Goal: Find specific page/section

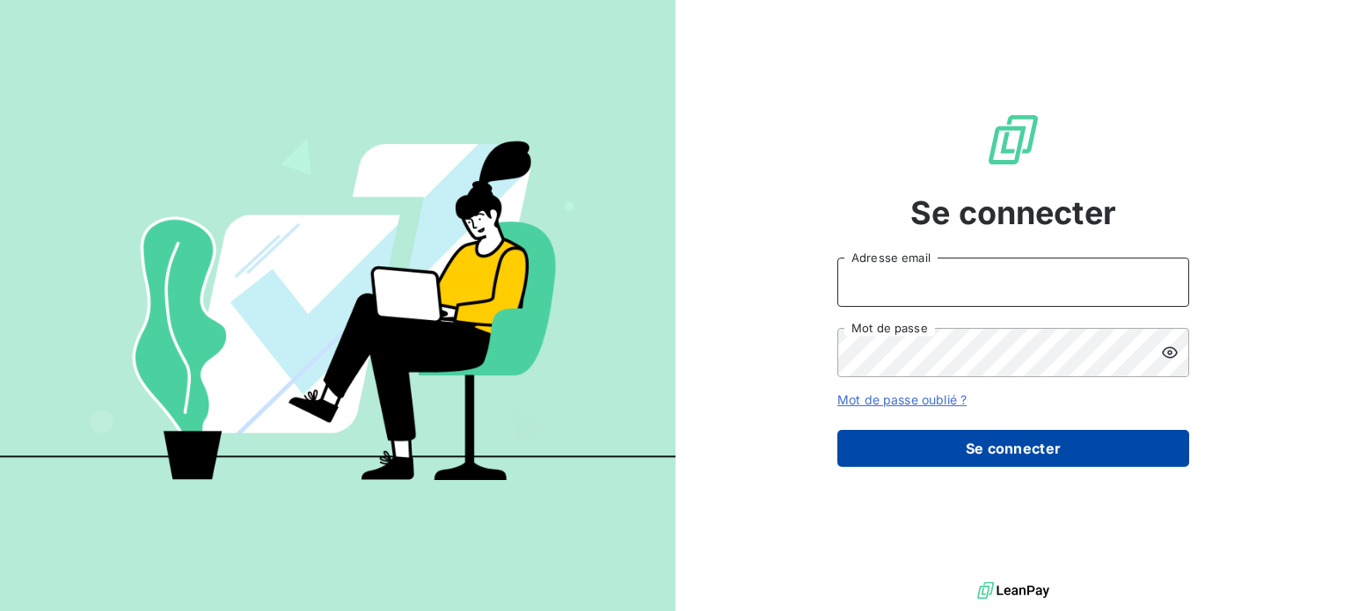
type input "[PERSON_NAME][EMAIL_ADDRESS][DOMAIN_NAME]"
click at [989, 449] on button "Se connecter" at bounding box center [1013, 448] width 352 height 37
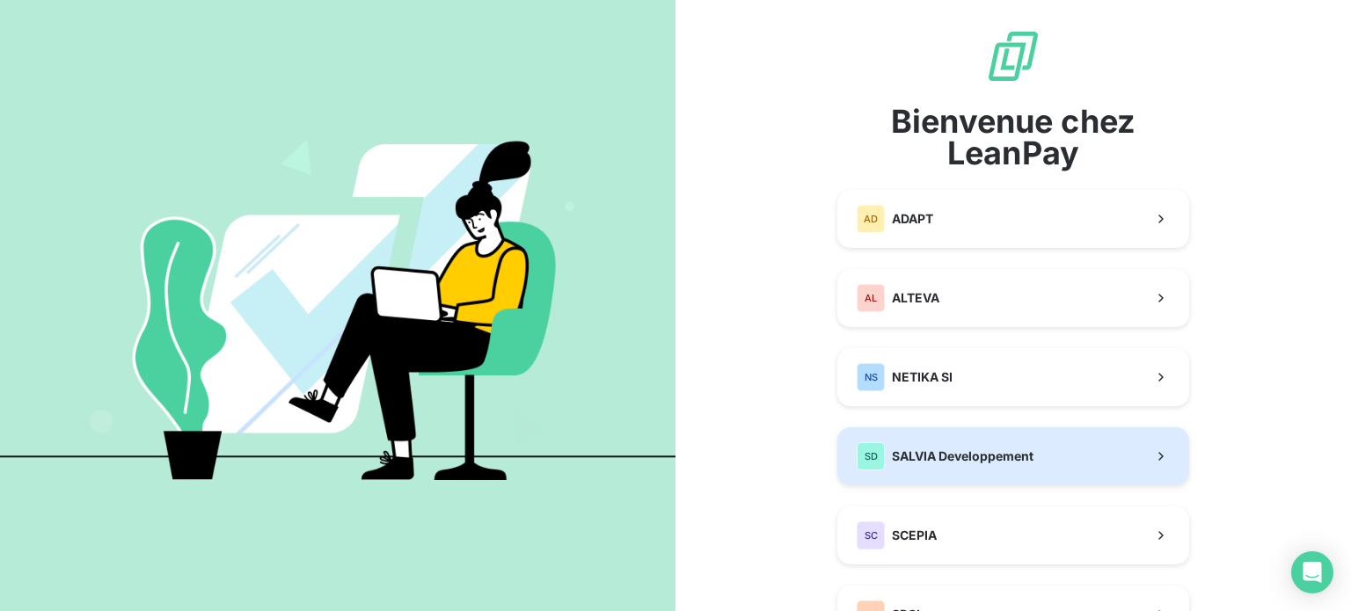
click at [971, 464] on span "SALVIA Developpement" at bounding box center [963, 457] width 142 height 18
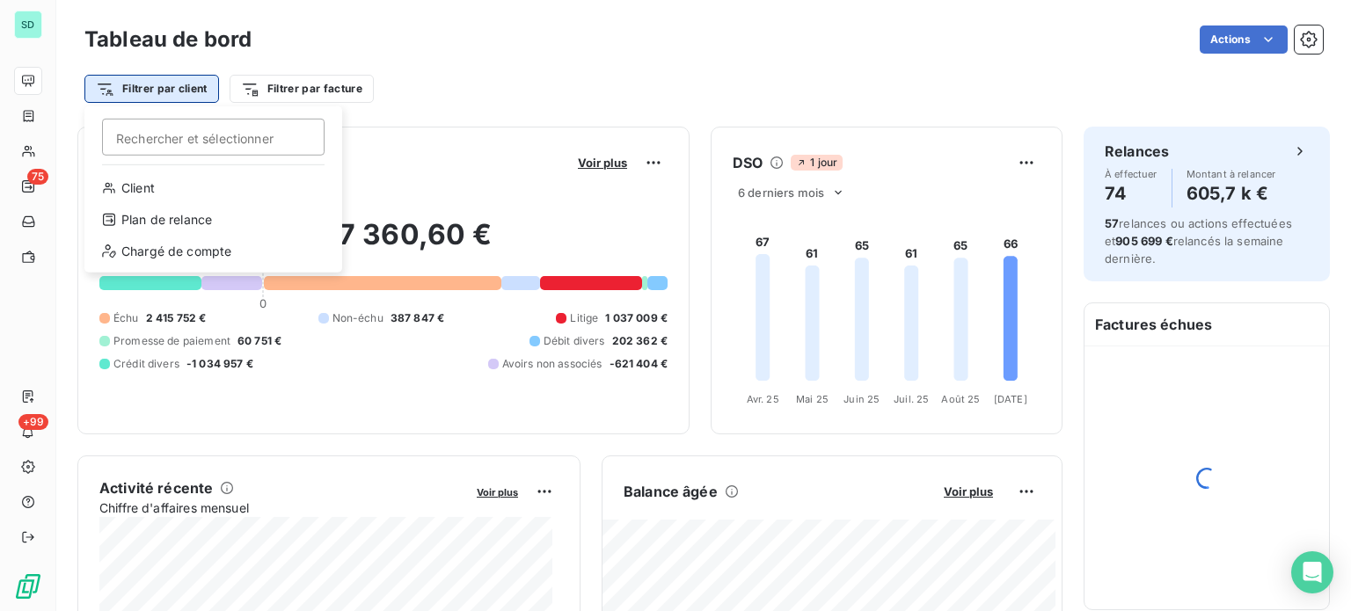
click at [178, 91] on html "SD 75 +99 Tableau de bord Actions Filtrer par client [PERSON_NAME] et sélection…" at bounding box center [675, 305] width 1351 height 611
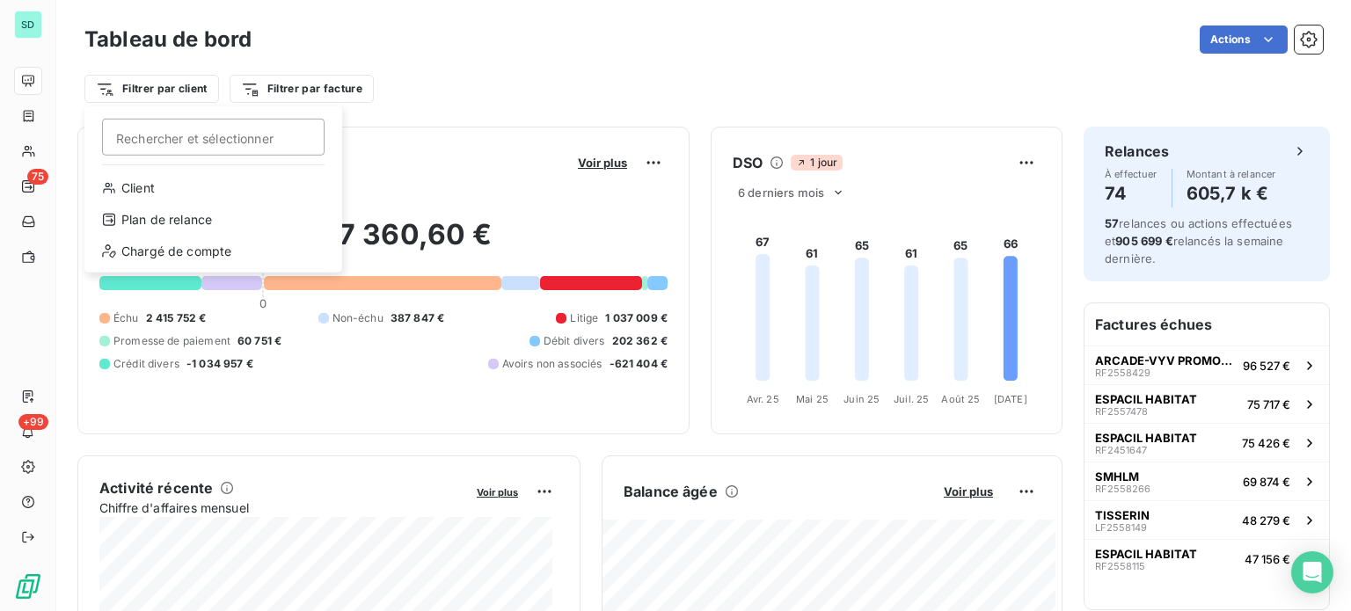
click at [28, 149] on html "SD 75 +99 Tableau de bord Actions Filtrer par client [PERSON_NAME] et sélection…" at bounding box center [675, 305] width 1351 height 611
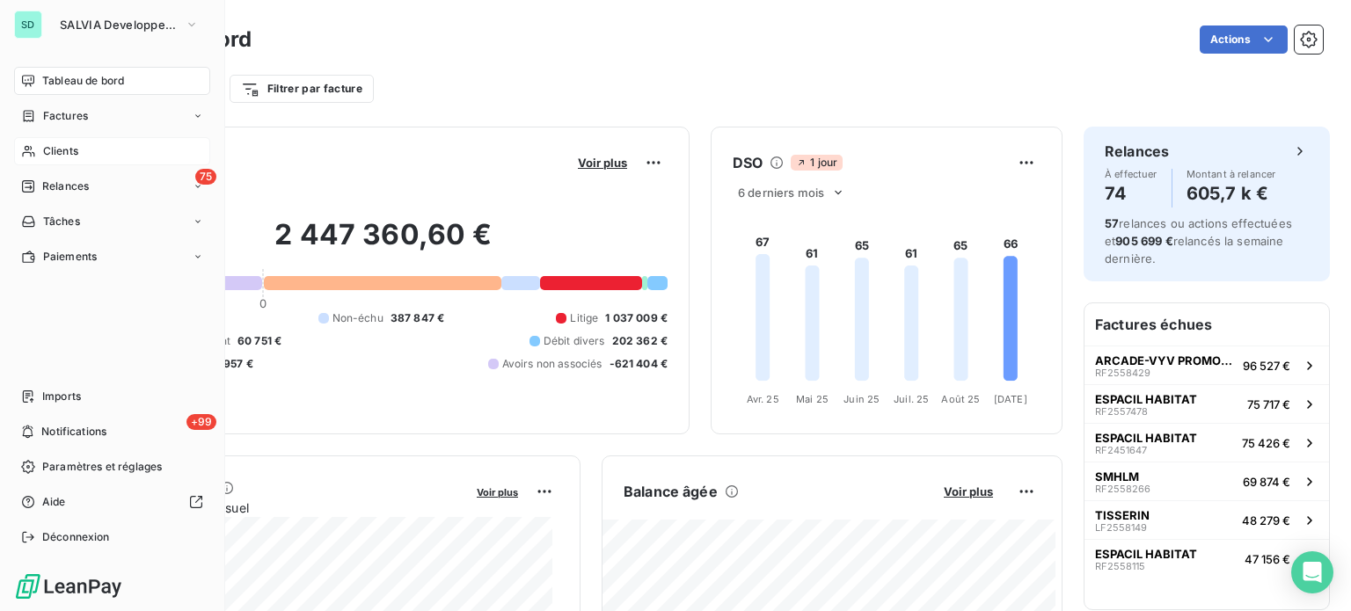
click at [27, 156] on icon at bounding box center [28, 151] width 15 height 14
click at [70, 155] on span "Clients" at bounding box center [60, 151] width 35 height 16
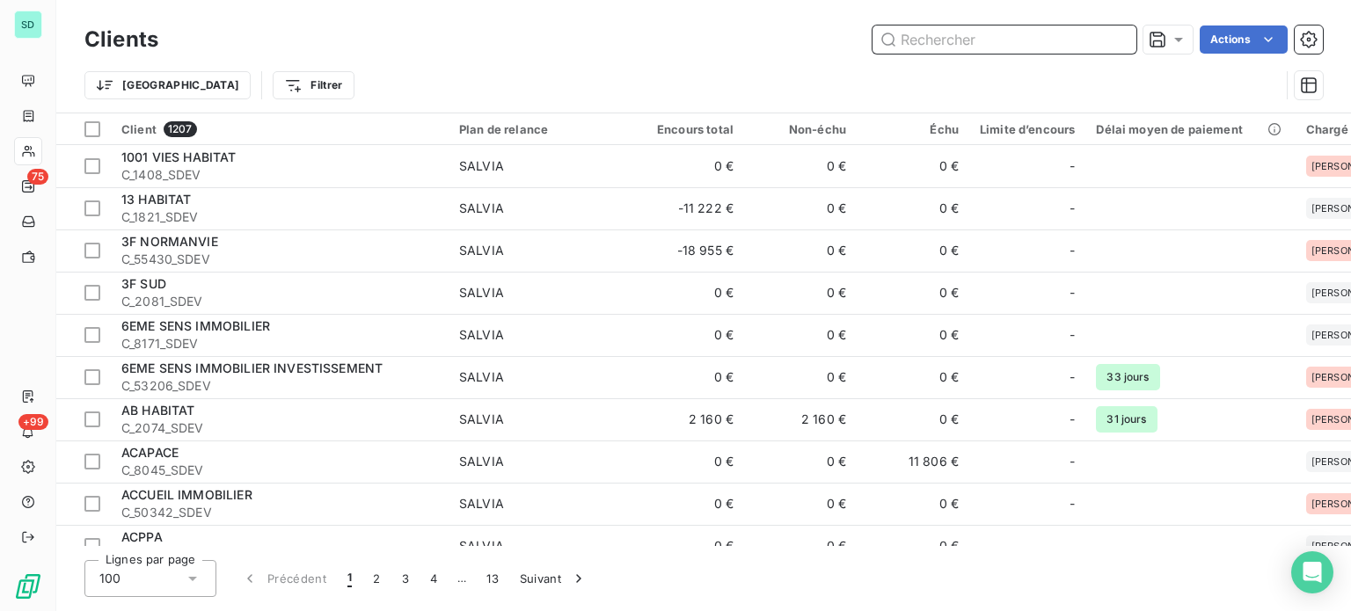
click at [949, 42] on input "text" at bounding box center [1005, 40] width 264 height 28
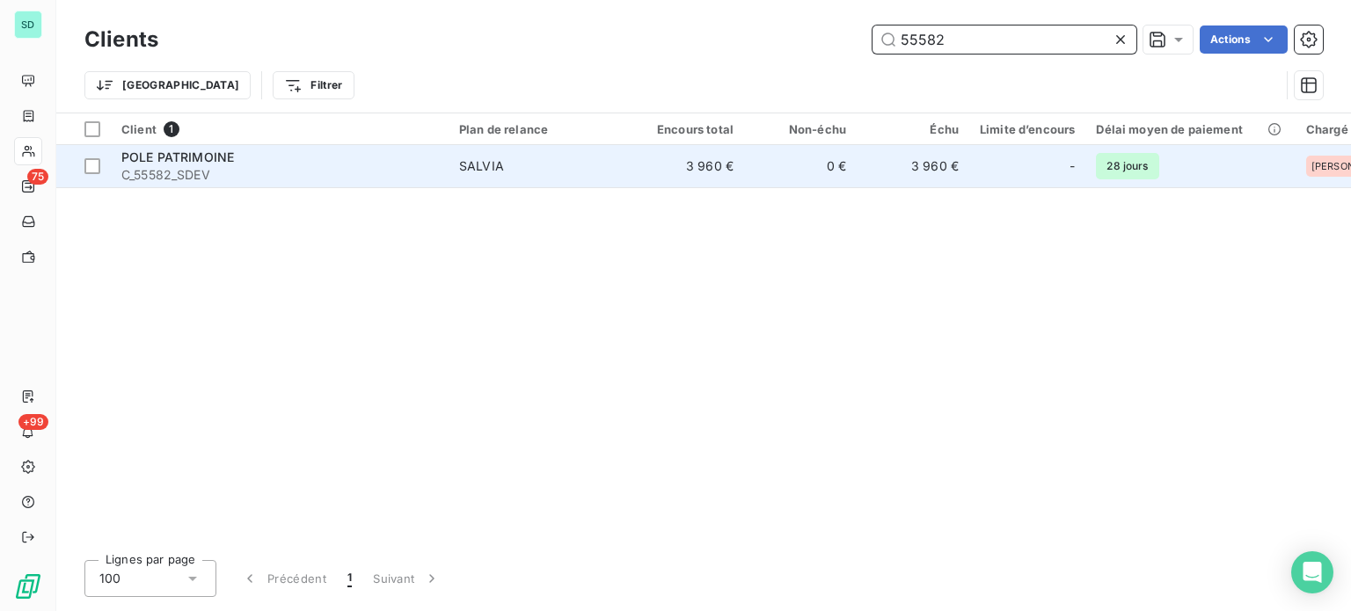
type input "55582"
click at [842, 171] on td "0 €" at bounding box center [800, 166] width 113 height 42
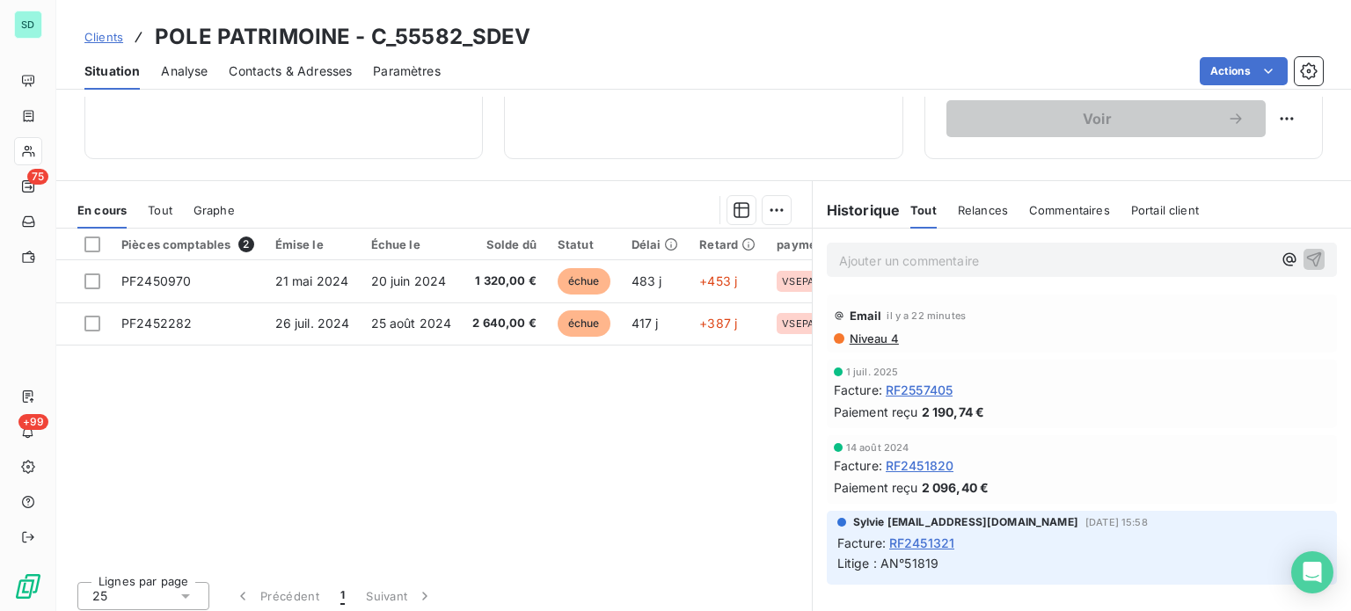
scroll to position [317, 0]
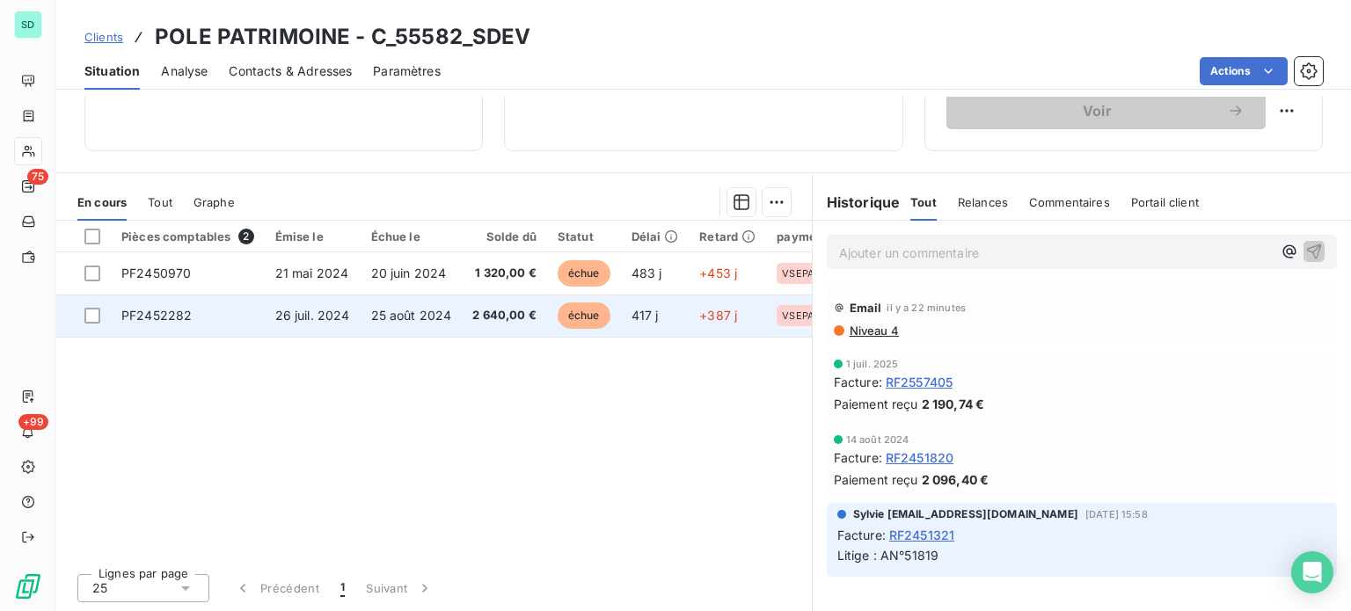
click at [164, 316] on span "PF2452282" at bounding box center [156, 315] width 70 height 15
